Goal: Task Accomplishment & Management: Complete application form

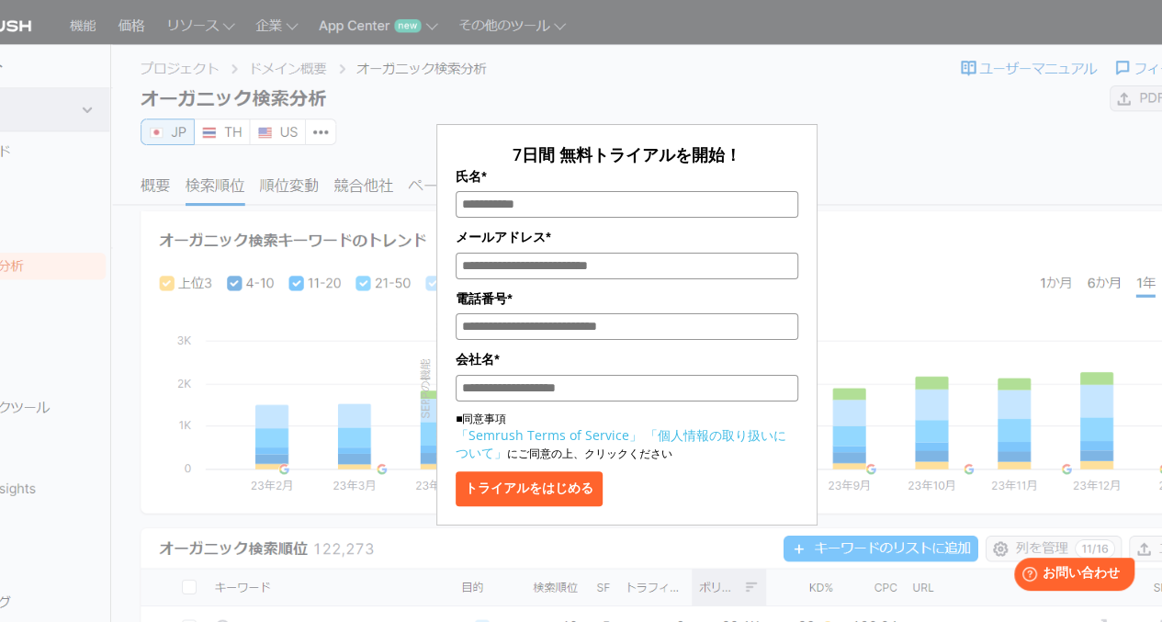
click at [567, 206] on input "氏名*" at bounding box center [626, 204] width 343 height 27
type input "****"
type input "**********"
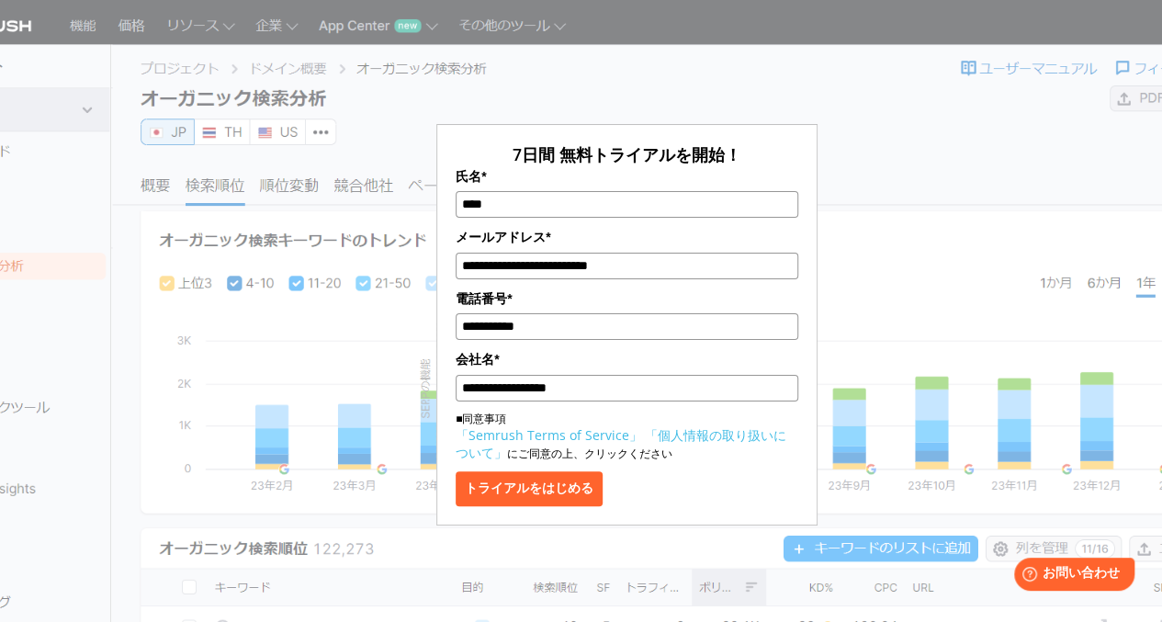
click at [570, 485] on button "トライアルをはじめる" at bounding box center [528, 488] width 147 height 35
